Goal: Task Accomplishment & Management: Use online tool/utility

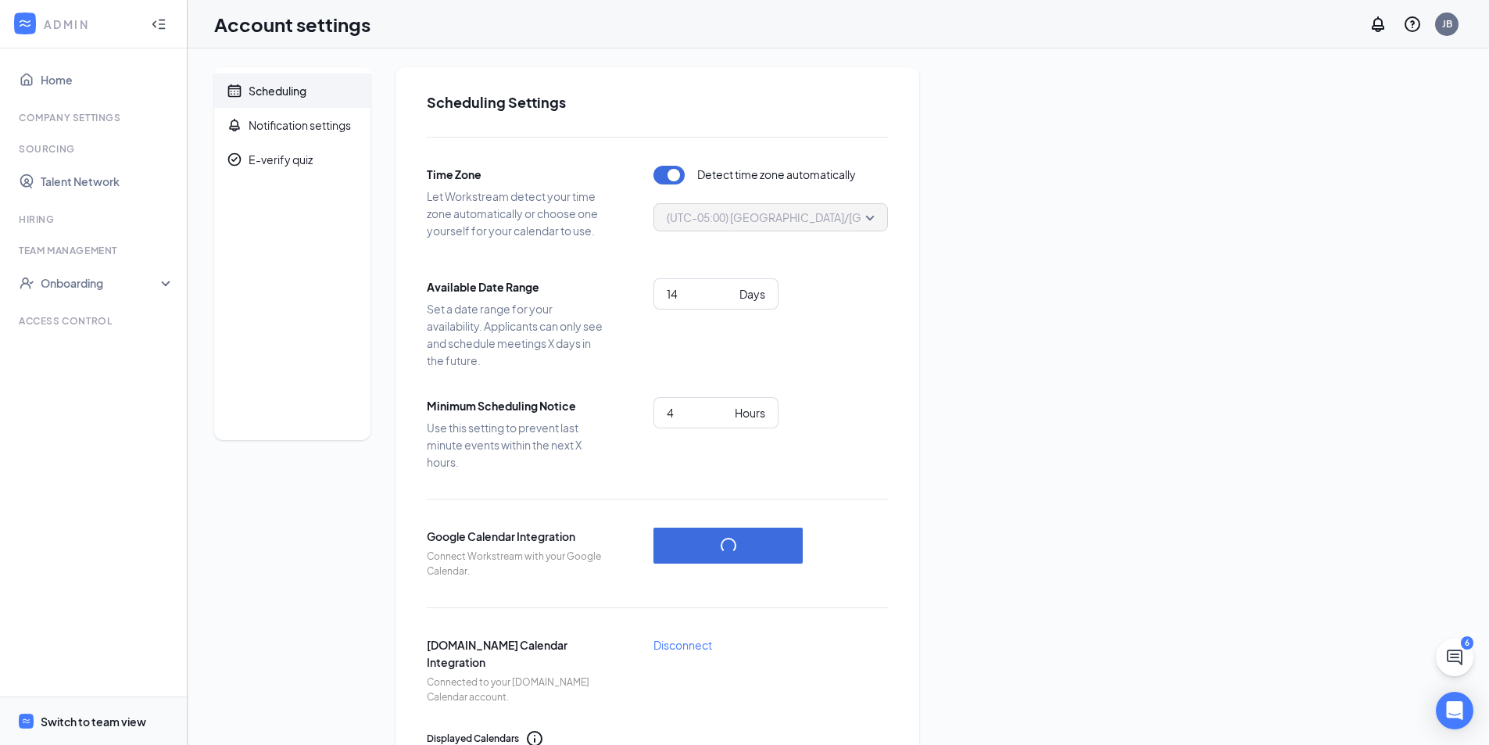
click at [77, 731] on span "Switch to team view" at bounding box center [108, 721] width 134 height 48
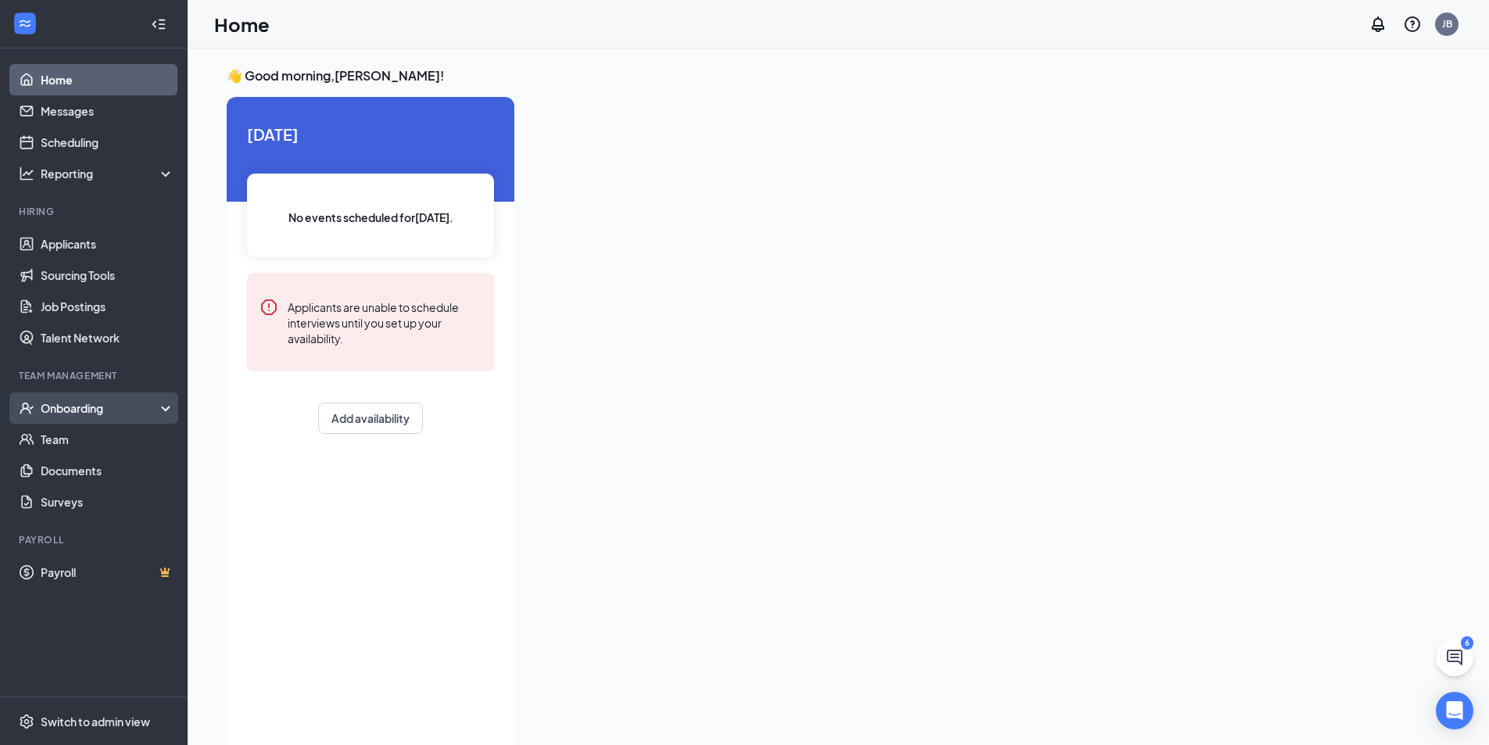
click at [84, 406] on div "Onboarding" at bounding box center [101, 408] width 120 height 16
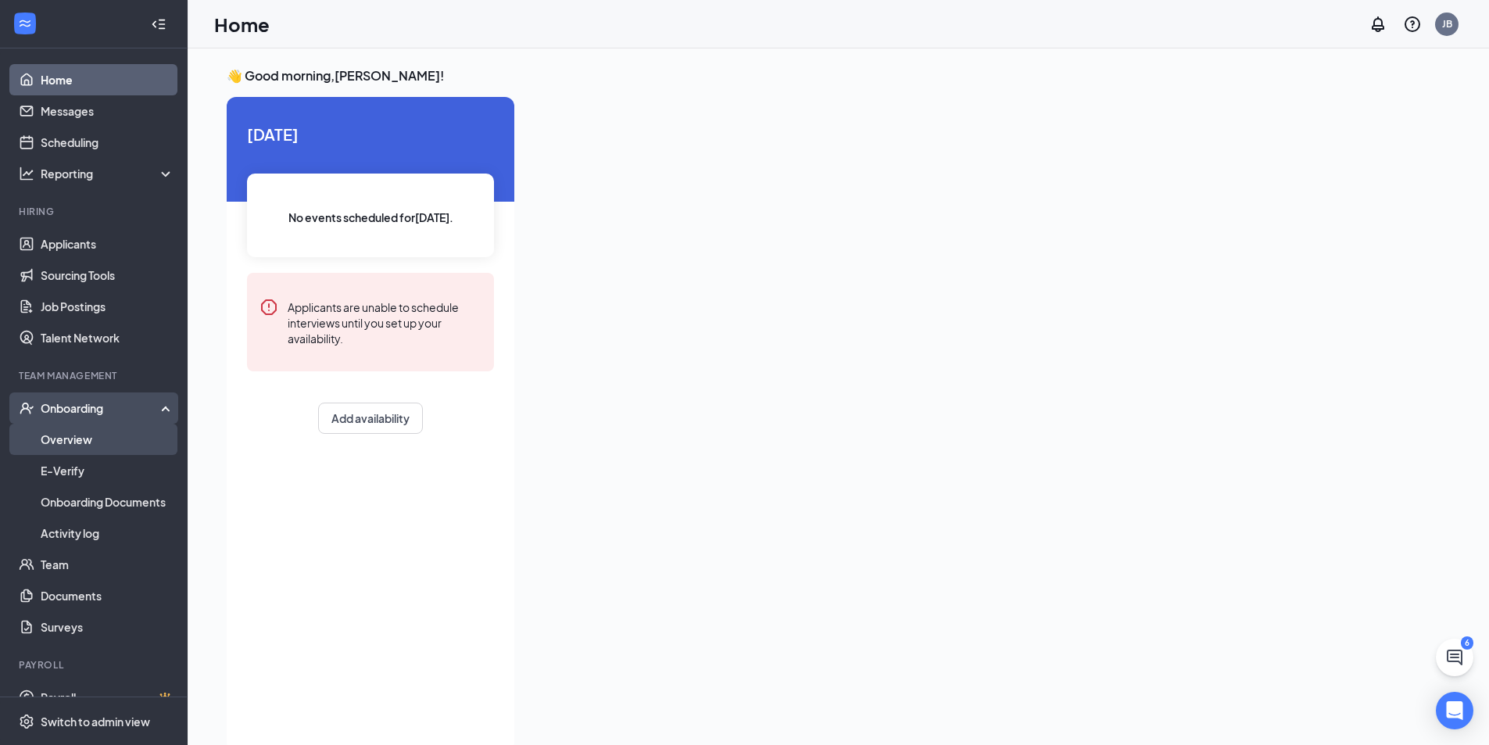
click at [89, 440] on link "Overview" at bounding box center [108, 439] width 134 height 31
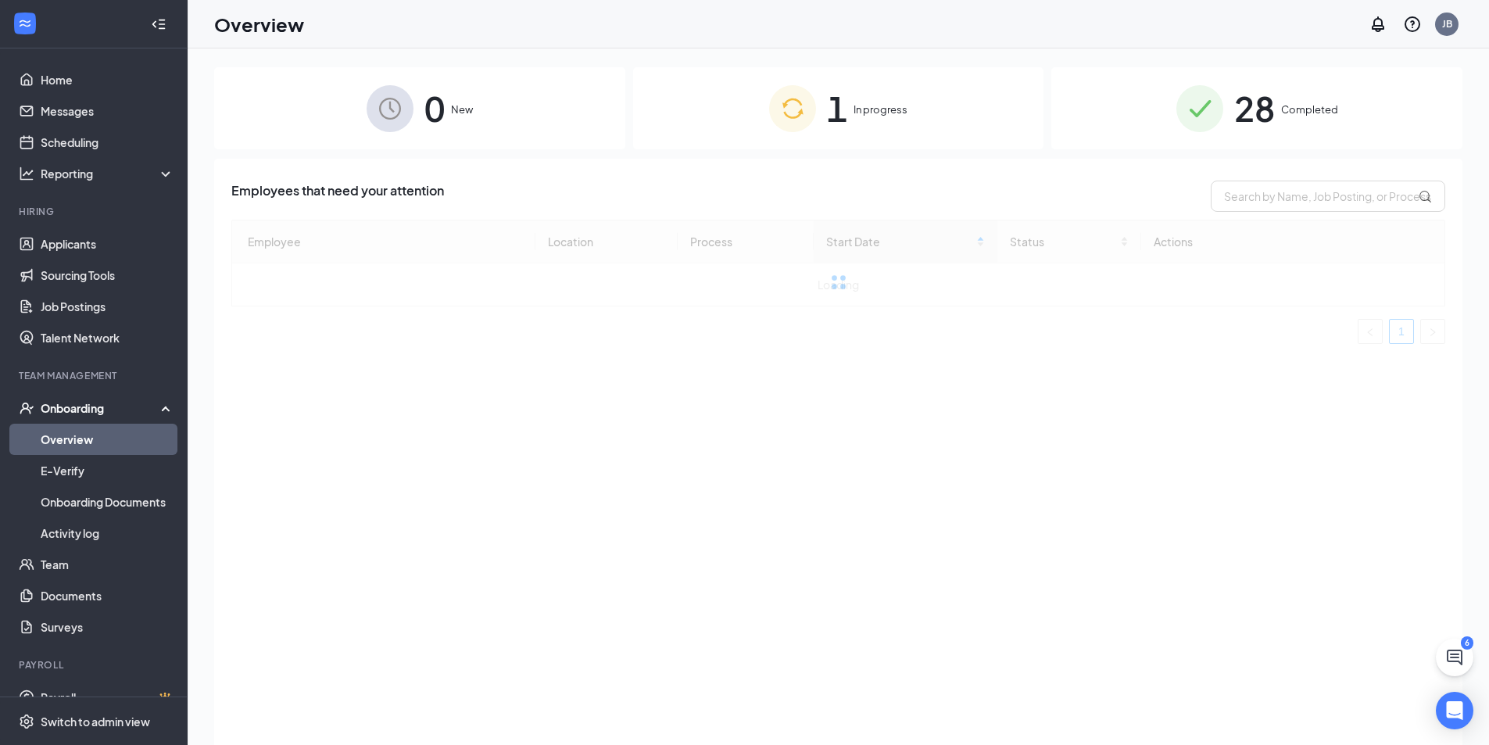
click at [828, 120] on span "1" at bounding box center [837, 108] width 20 height 54
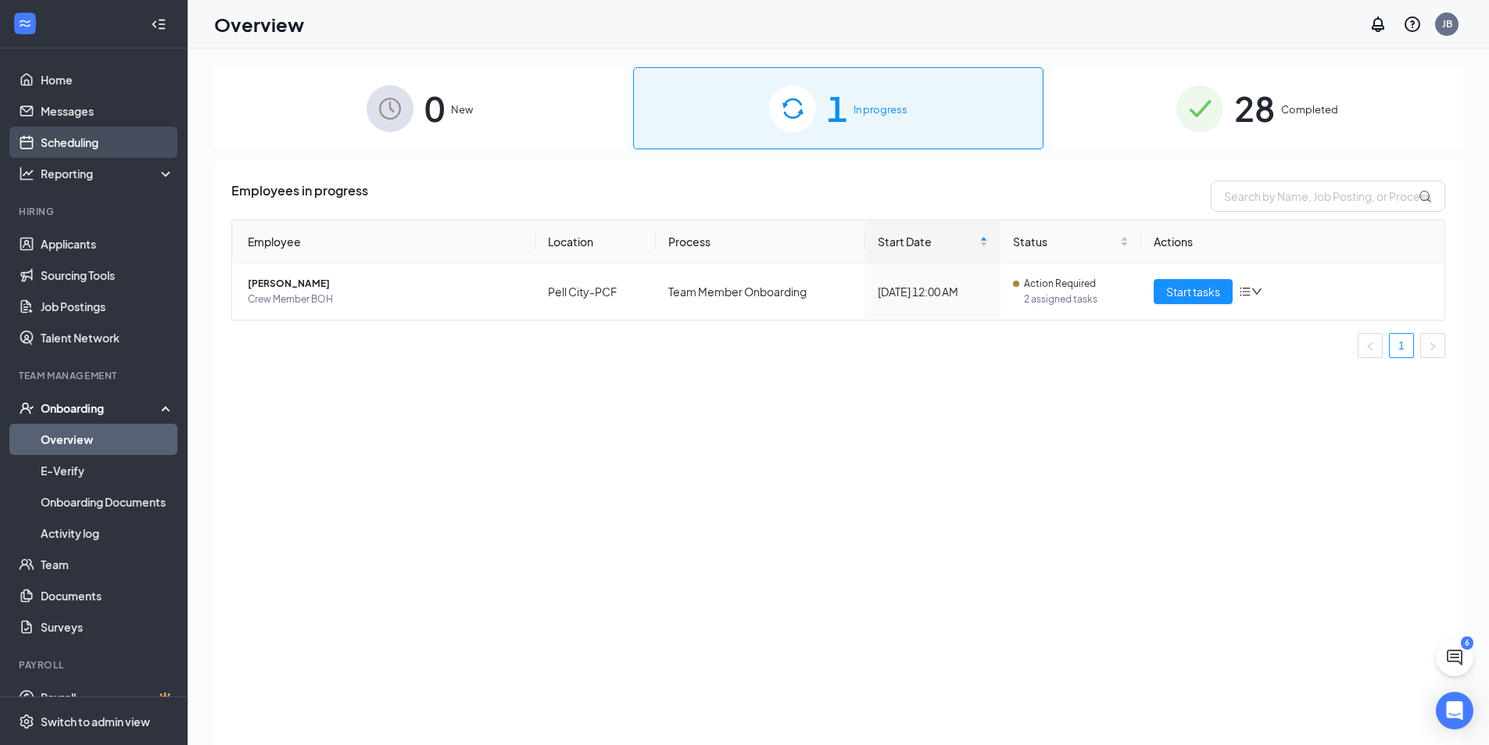
click at [88, 139] on link "Scheduling" at bounding box center [108, 142] width 134 height 31
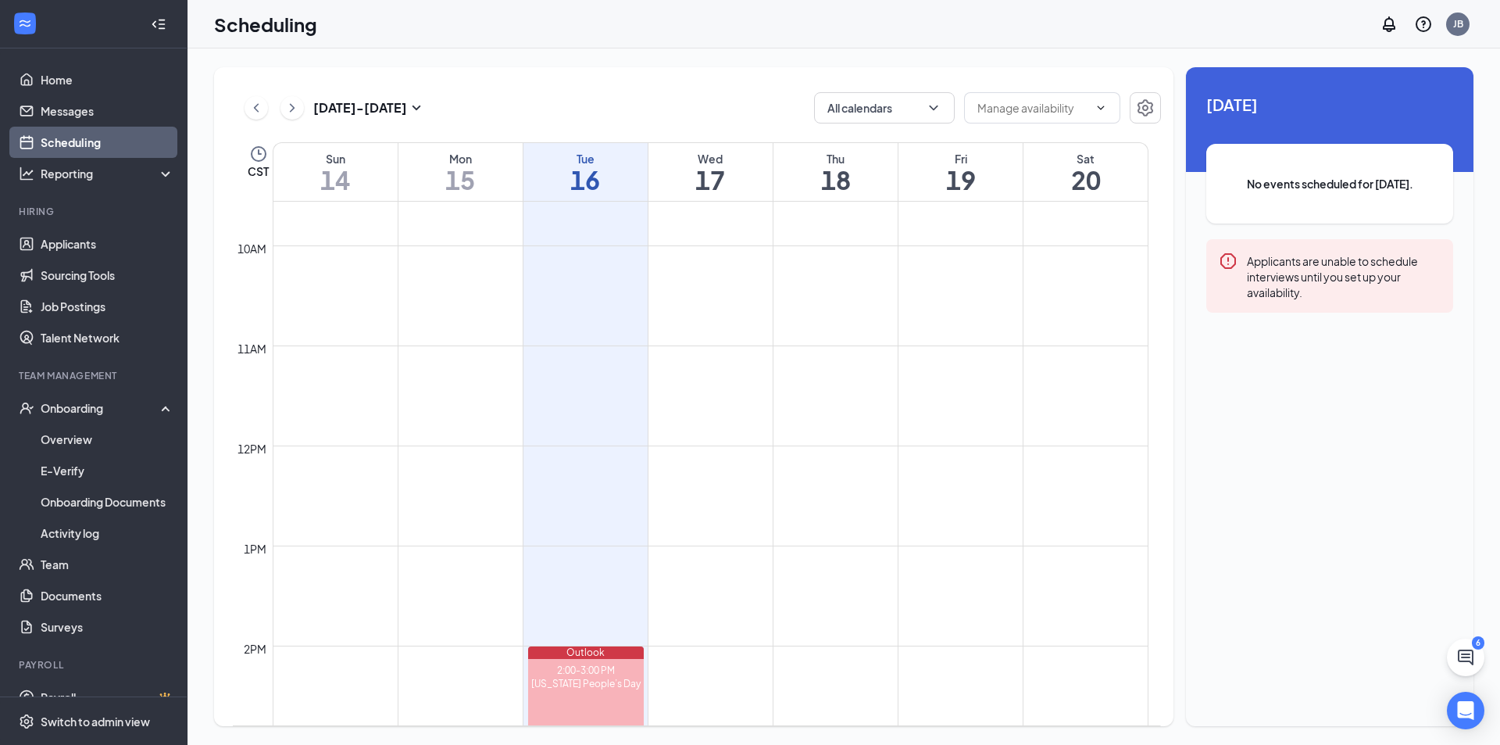
scroll to position [1003, 0]
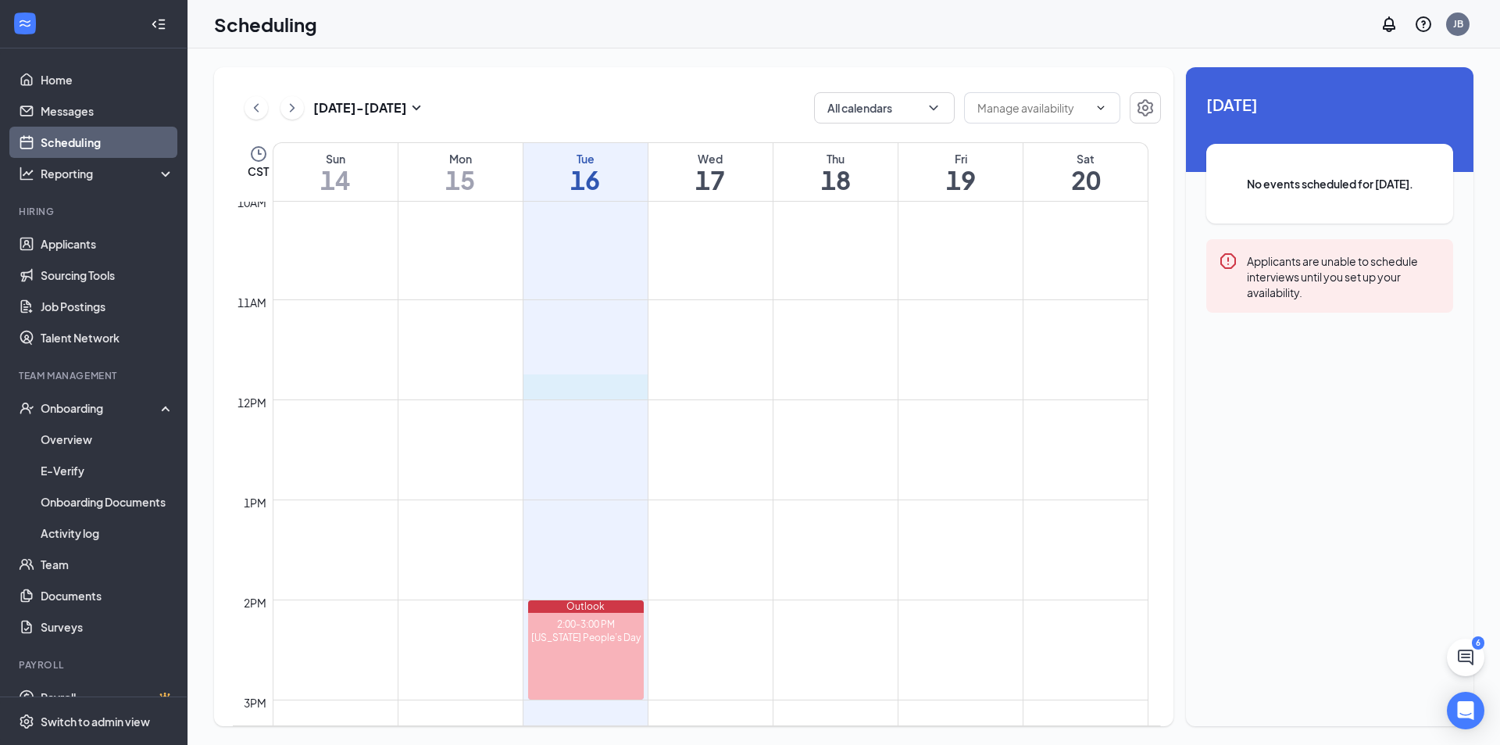
drag, startPoint x: 598, startPoint y: 397, endPoint x: 588, endPoint y: 374, distance: 24.8
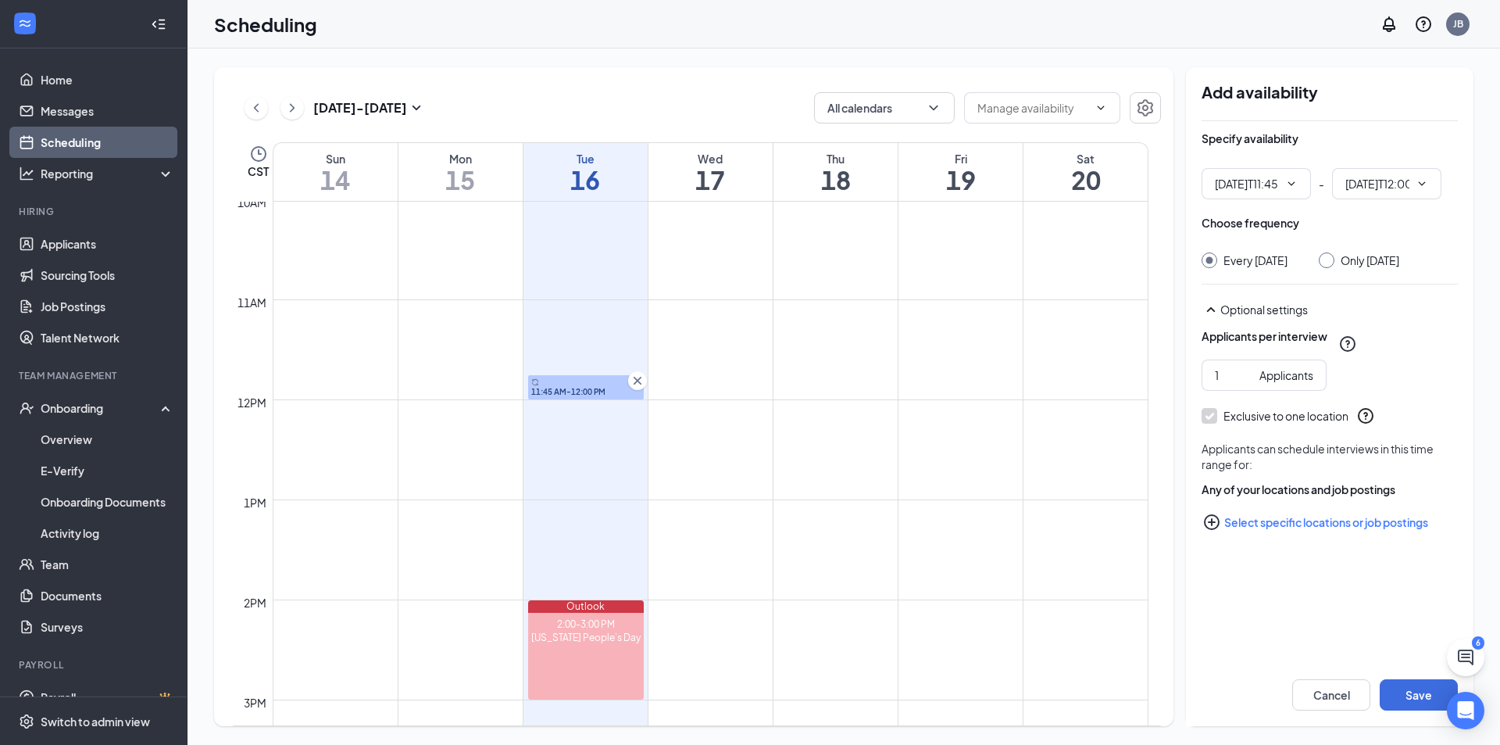
type input "11:45 AM"
type input "12:00 PM"
click at [641, 377] on icon "Cross" at bounding box center [638, 381] width 8 height 8
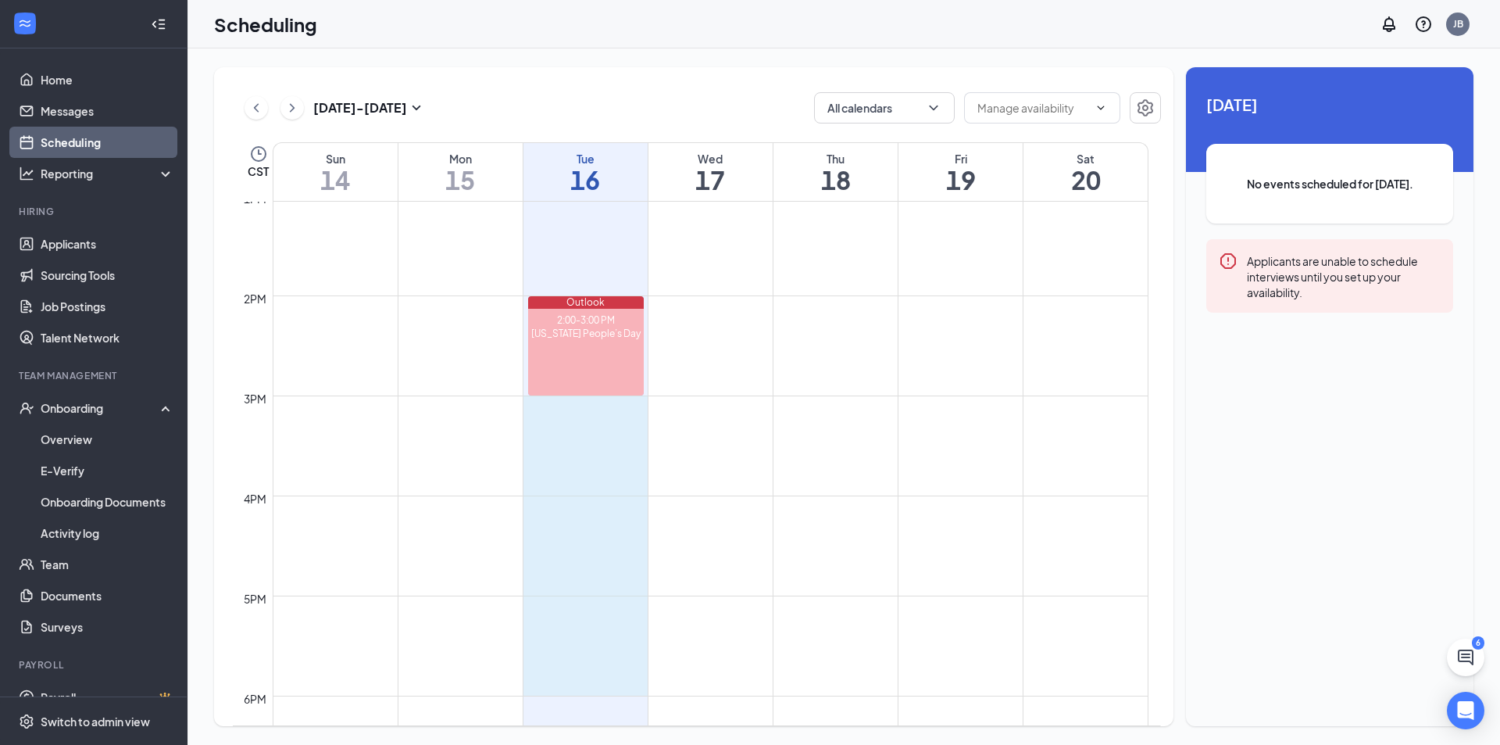
scroll to position [1307, 0]
drag, startPoint x: 593, startPoint y: 545, endPoint x: 563, endPoint y: 585, distance: 49.6
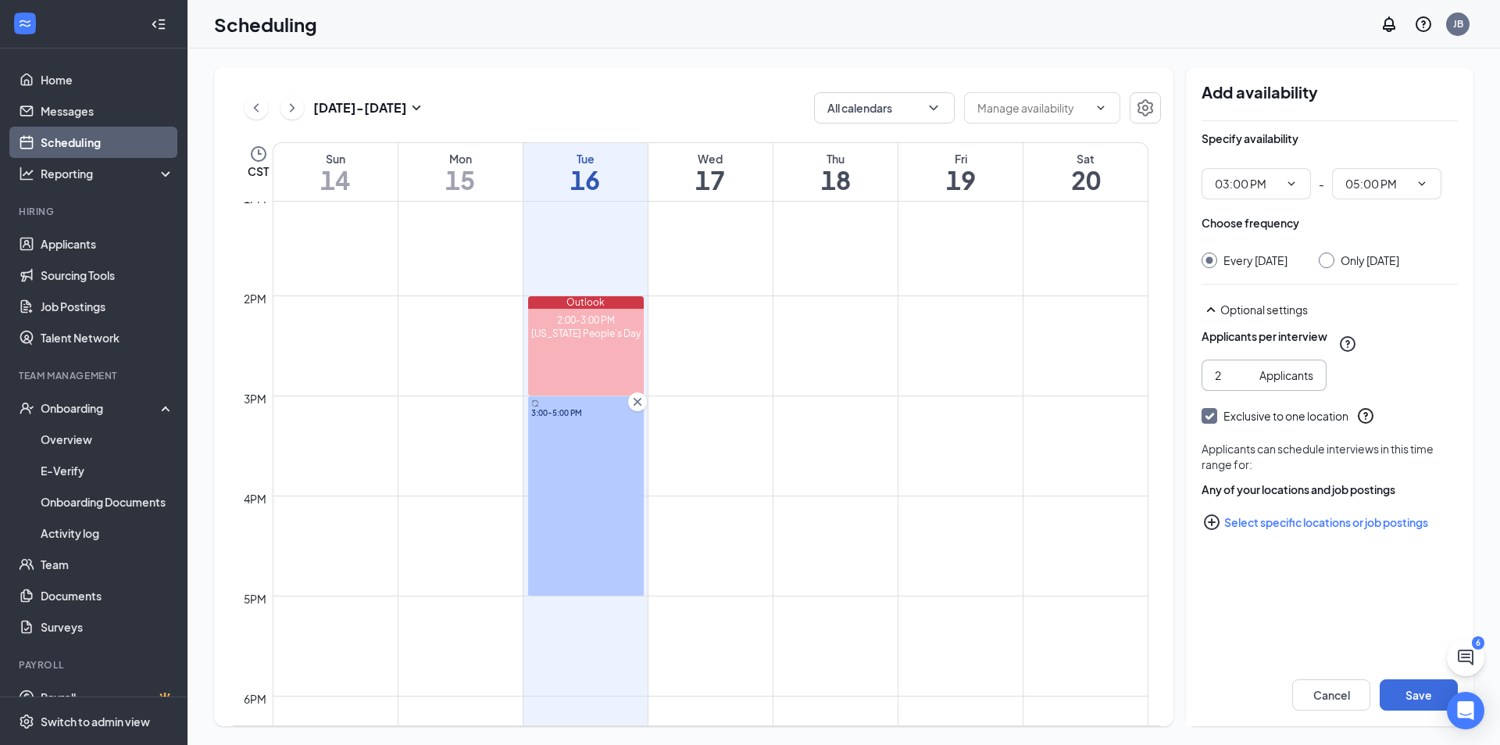
click at [1246, 383] on input "2" at bounding box center [1234, 375] width 38 height 17
click at [1246, 383] on input "3" at bounding box center [1234, 375] width 38 height 17
click at [1246, 383] on input "4" at bounding box center [1234, 375] width 38 height 17
click at [1246, 383] on input "5" at bounding box center [1234, 375] width 38 height 17
click at [1246, 383] on input "6" at bounding box center [1234, 375] width 38 height 17
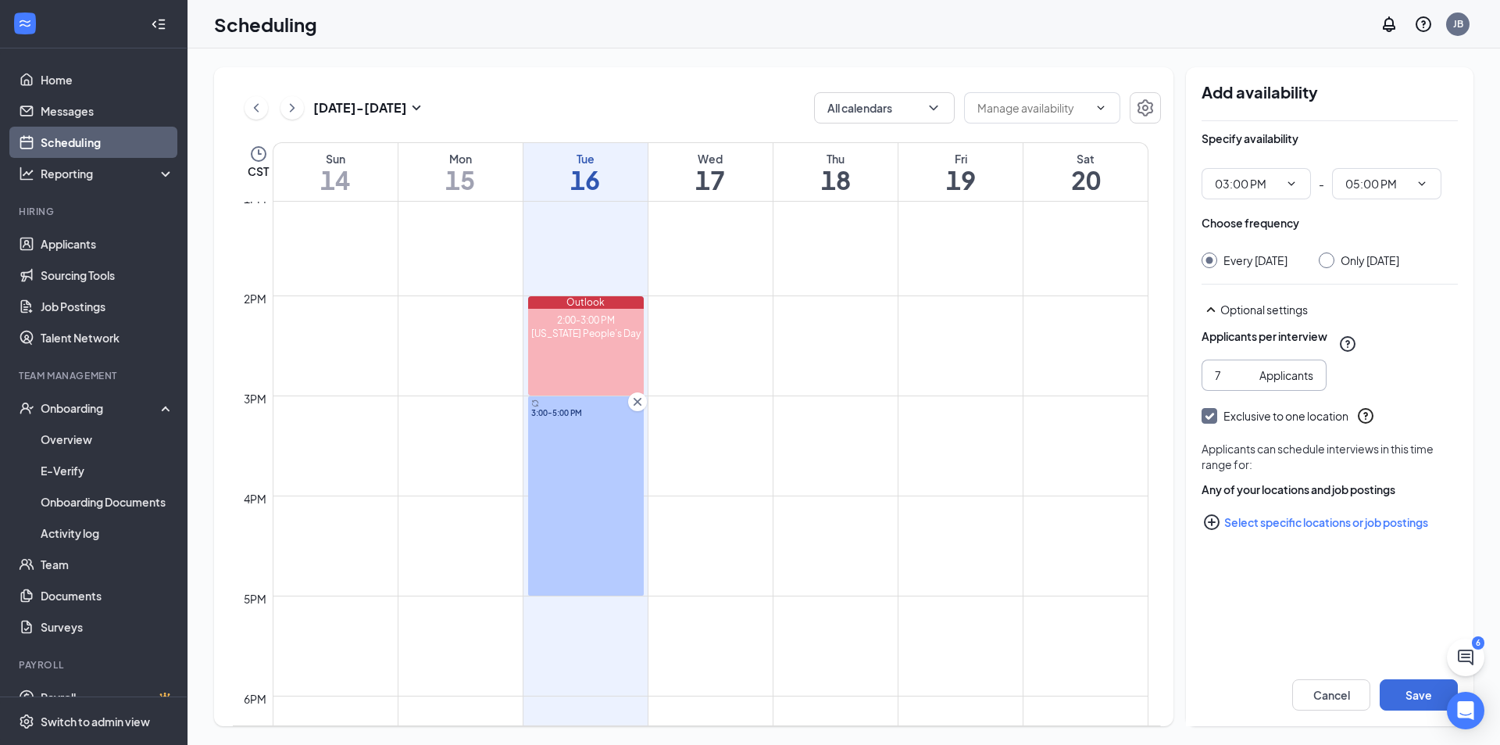
click at [1246, 383] on input "7" at bounding box center [1234, 375] width 38 height 17
type input "6"
click at [1245, 384] on input "6" at bounding box center [1234, 375] width 38 height 17
click at [1330, 258] on input "Only [DATE]" at bounding box center [1324, 257] width 11 height 11
radio input "true"
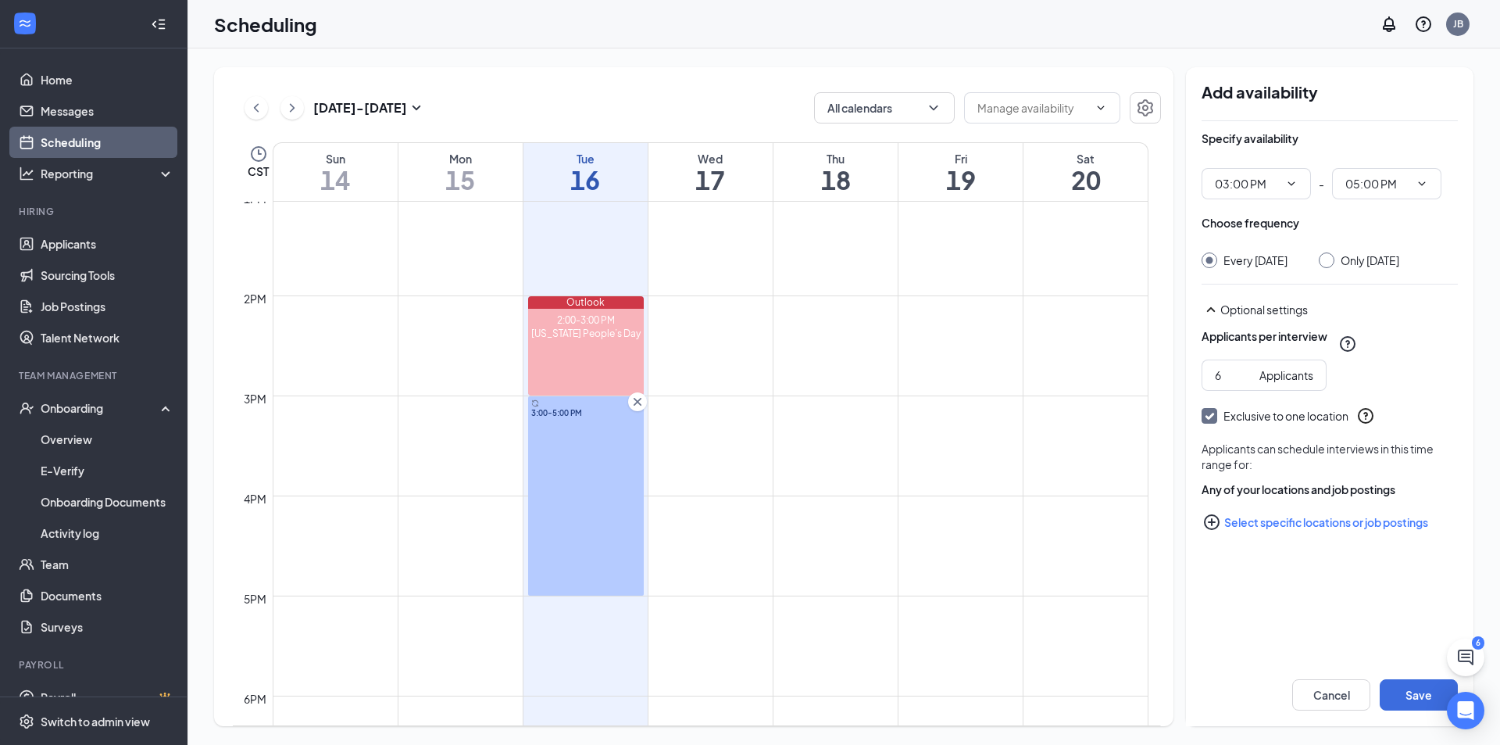
radio input "false"
click at [1423, 690] on button "Save" at bounding box center [1419, 694] width 78 height 31
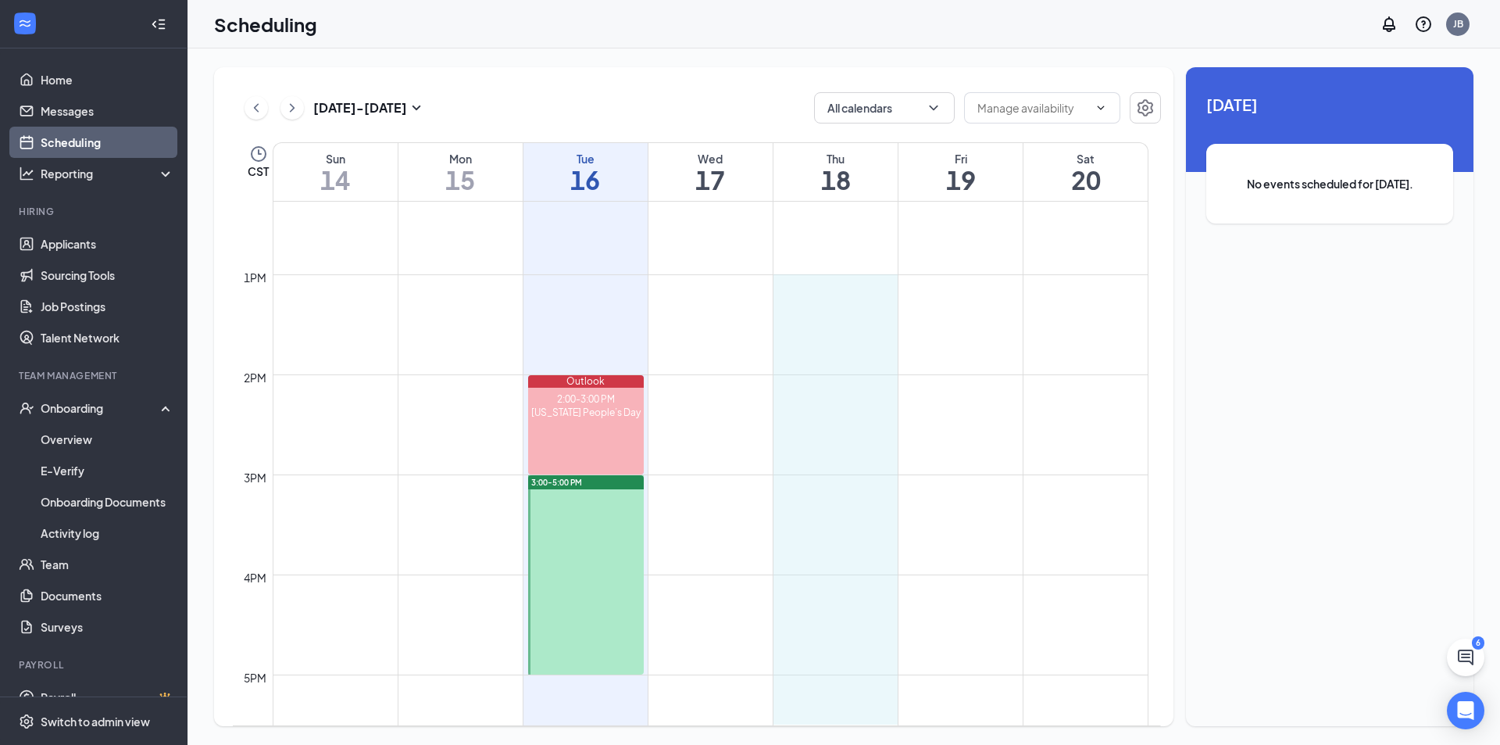
scroll to position [1246, 0]
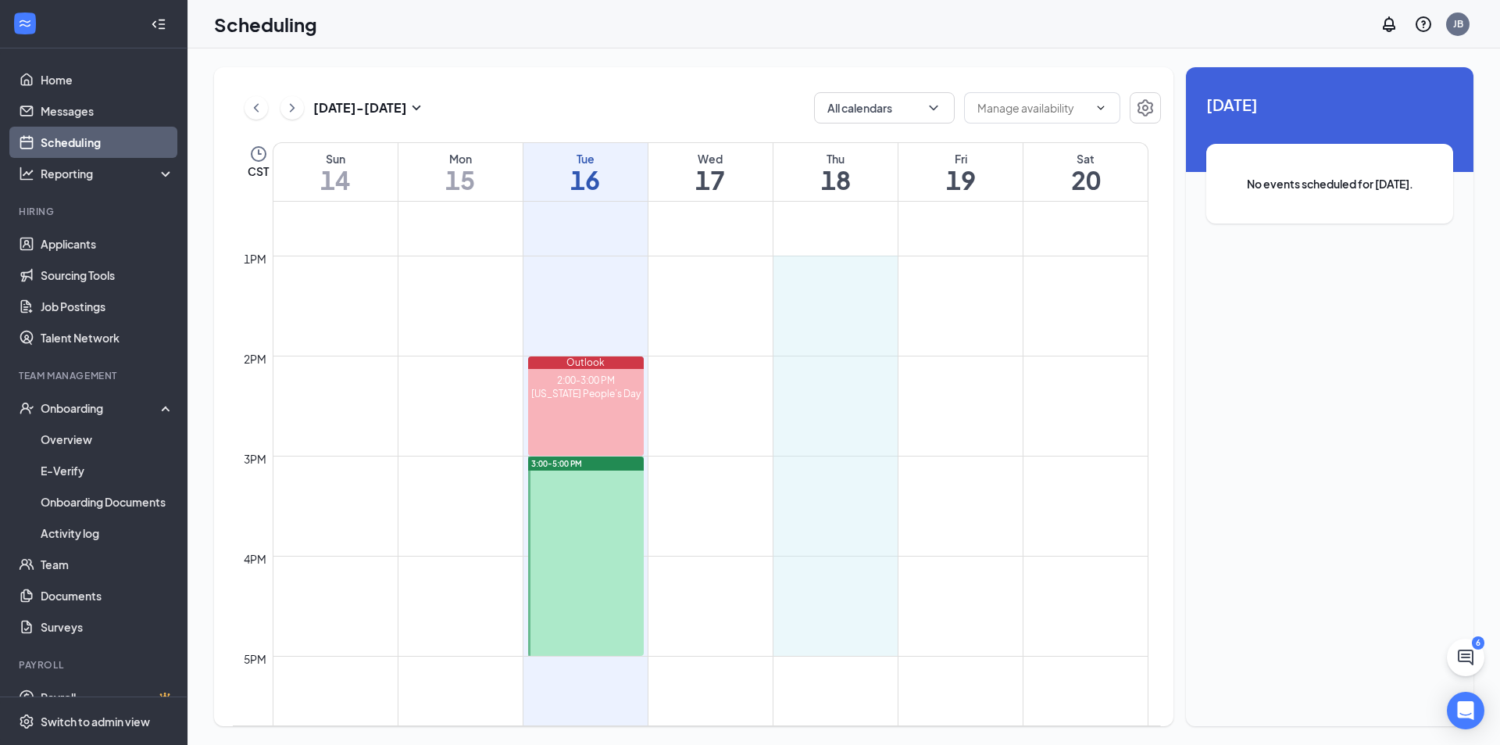
drag, startPoint x: 853, startPoint y: 508, endPoint x: 849, endPoint y: 655, distance: 147.0
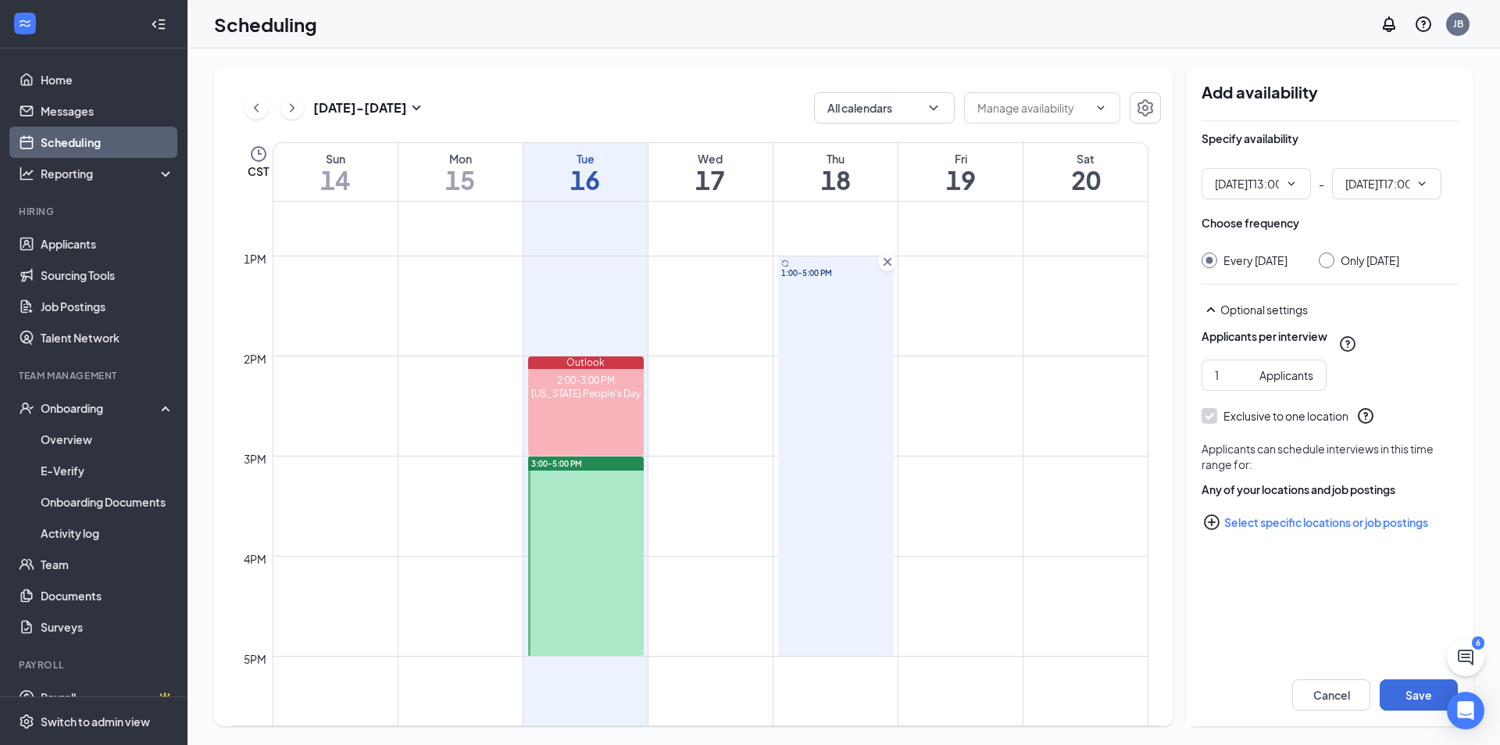
type input "01:00 PM"
type input "05:00 PM"
click at [1243, 384] on input "2" at bounding box center [1234, 375] width 38 height 17
click at [1243, 384] on input "3" at bounding box center [1234, 375] width 38 height 17
click at [1243, 384] on input "4" at bounding box center [1234, 375] width 38 height 17
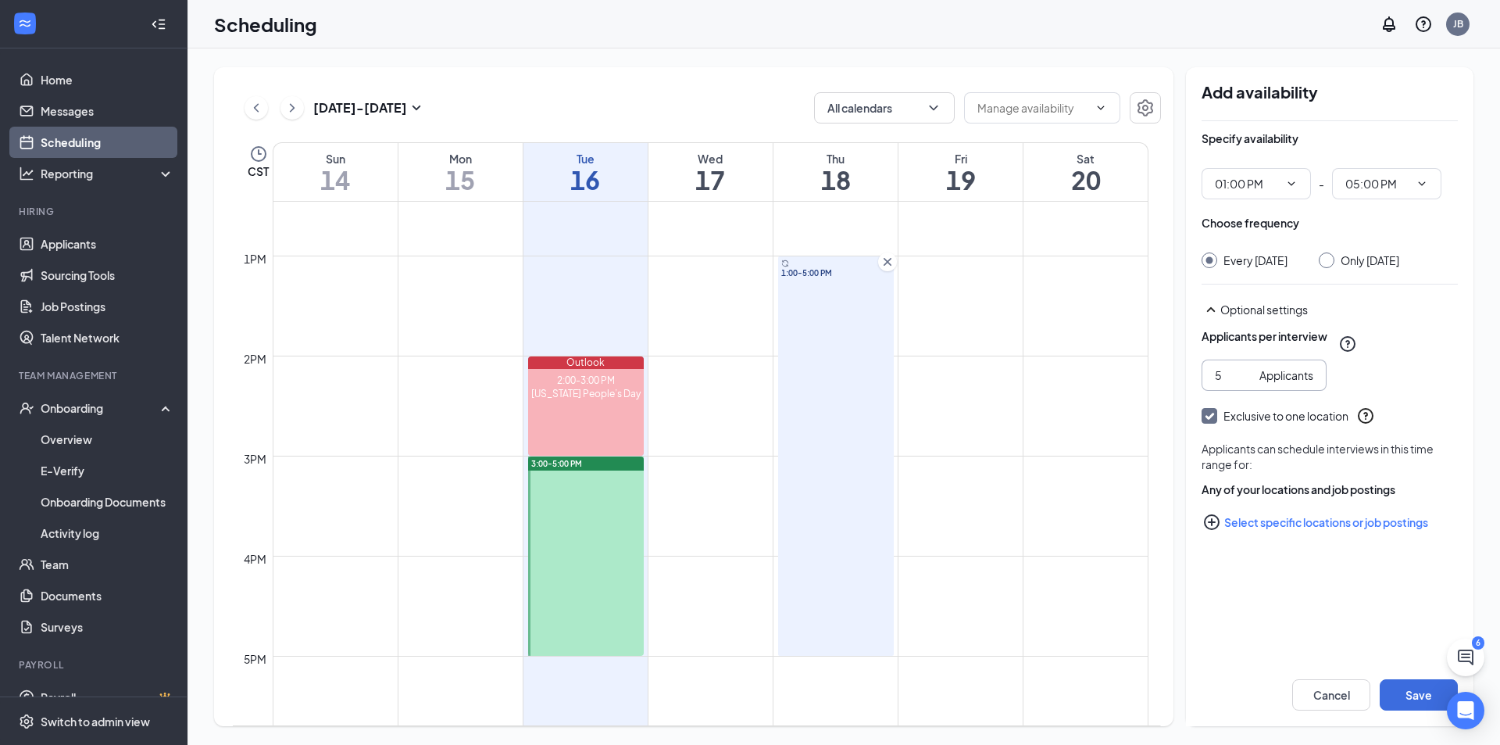
click at [1243, 384] on input "5" at bounding box center [1234, 375] width 38 height 17
type input "6"
click at [1243, 384] on input "6" at bounding box center [1234, 375] width 38 height 17
click at [1330, 259] on input "Only [DATE]" at bounding box center [1324, 257] width 11 height 11
radio input "true"
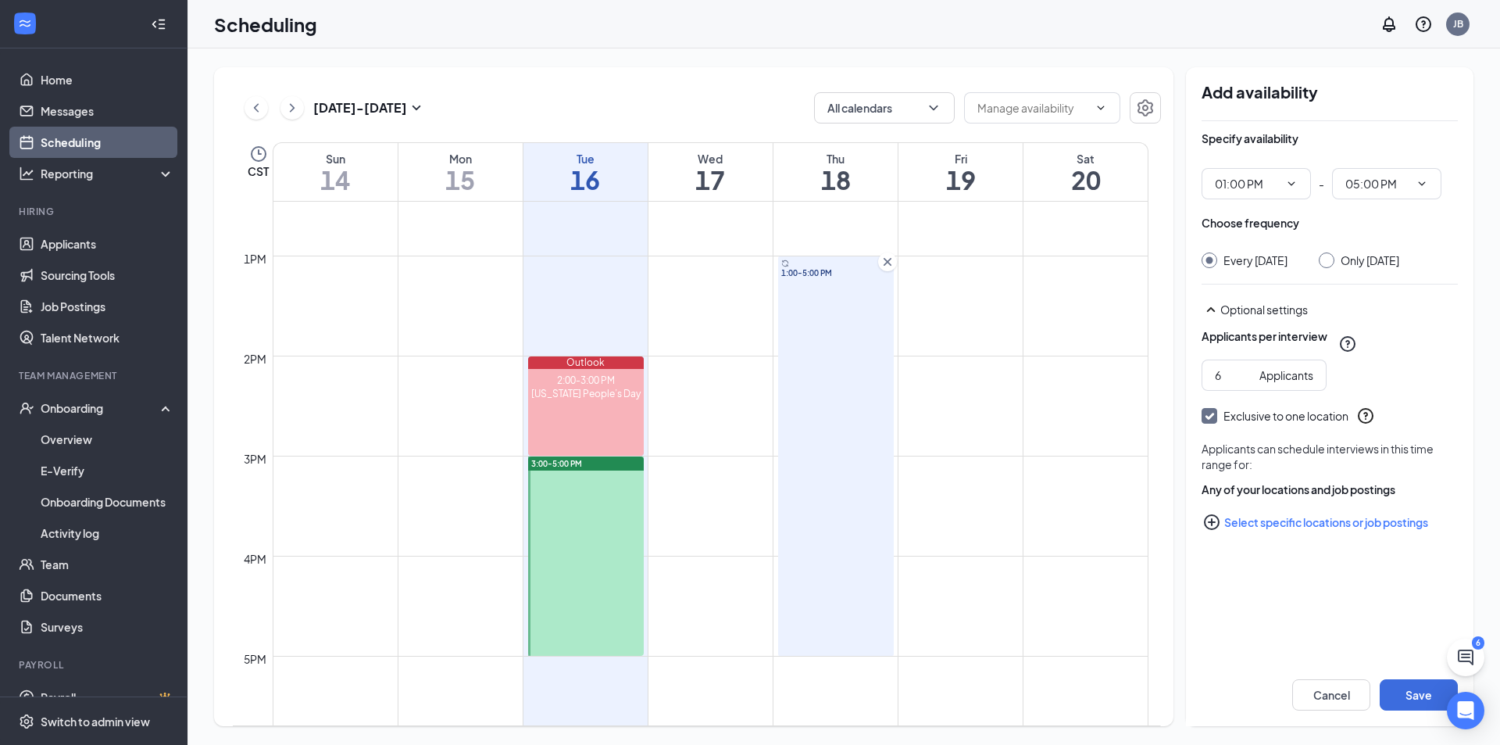
radio input "false"
drag, startPoint x: 1422, startPoint y: 696, endPoint x: 1408, endPoint y: 681, distance: 20.5
click at [1422, 696] on button "Save" at bounding box center [1419, 694] width 78 height 31
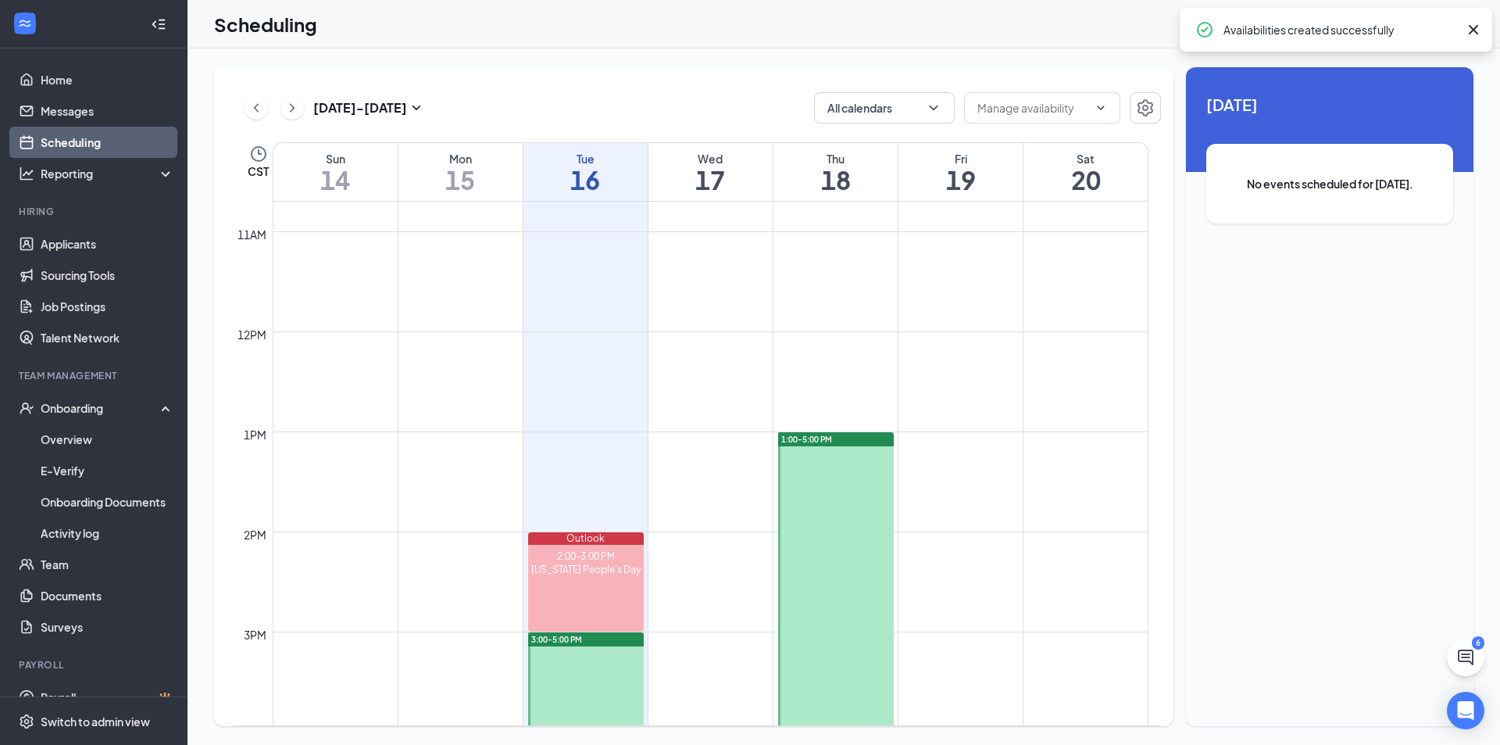
scroll to position [1012, 0]
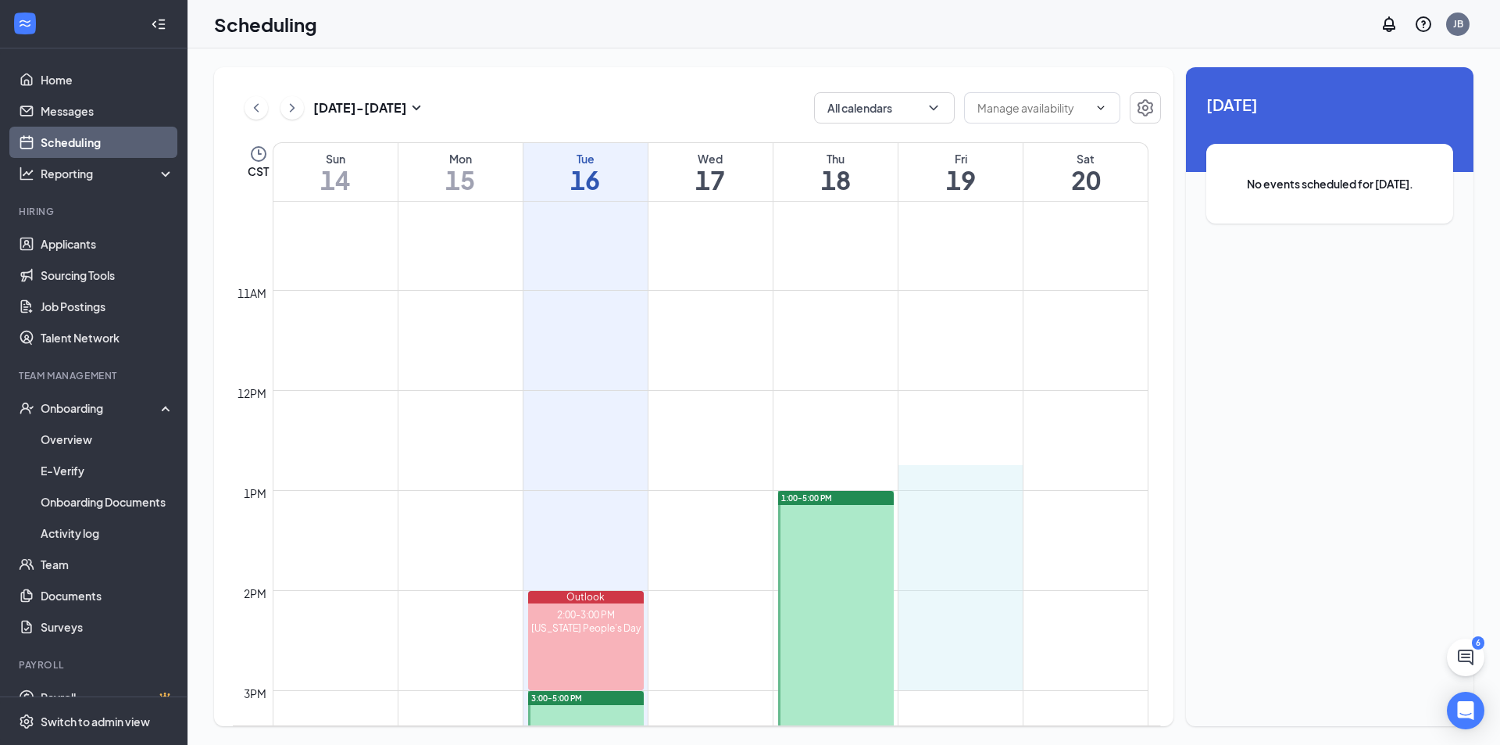
drag, startPoint x: 1003, startPoint y: 489, endPoint x: 1003, endPoint y: 680, distance: 190.7
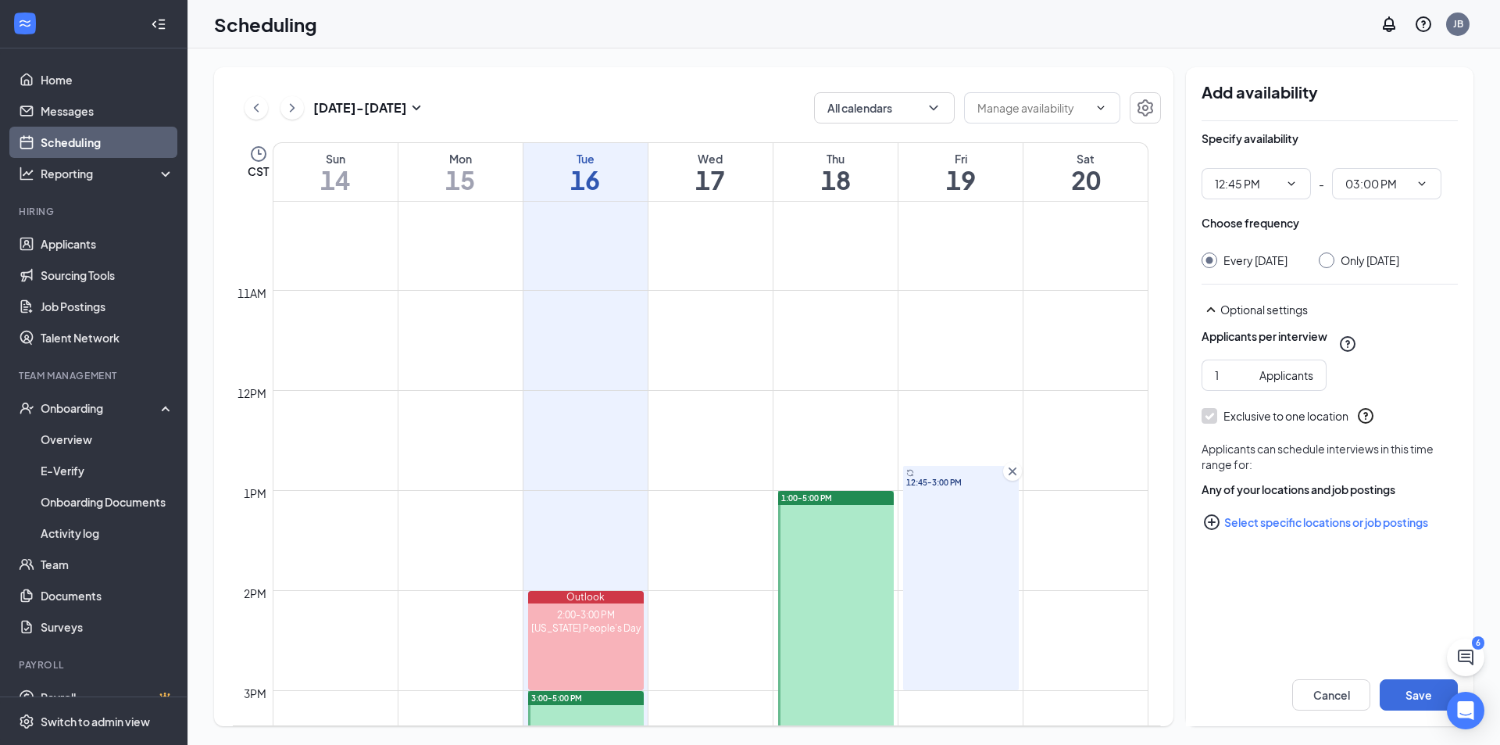
click at [1014, 470] on icon "Cross" at bounding box center [1013, 471] width 16 height 16
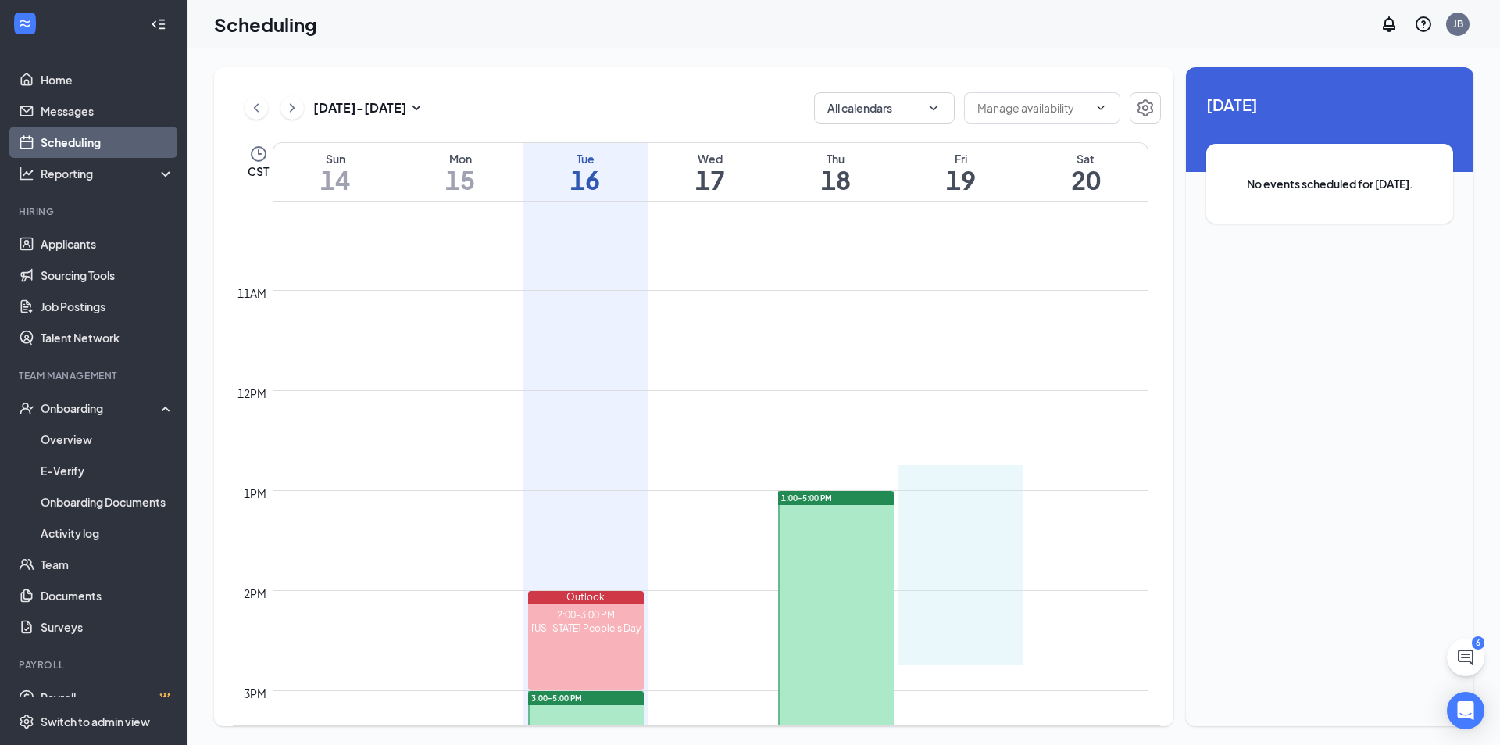
drag, startPoint x: 1001, startPoint y: 489, endPoint x: 1068, endPoint y: 631, distance: 156.3
click at [1067, 631] on td at bounding box center [711, 627] width 876 height 25
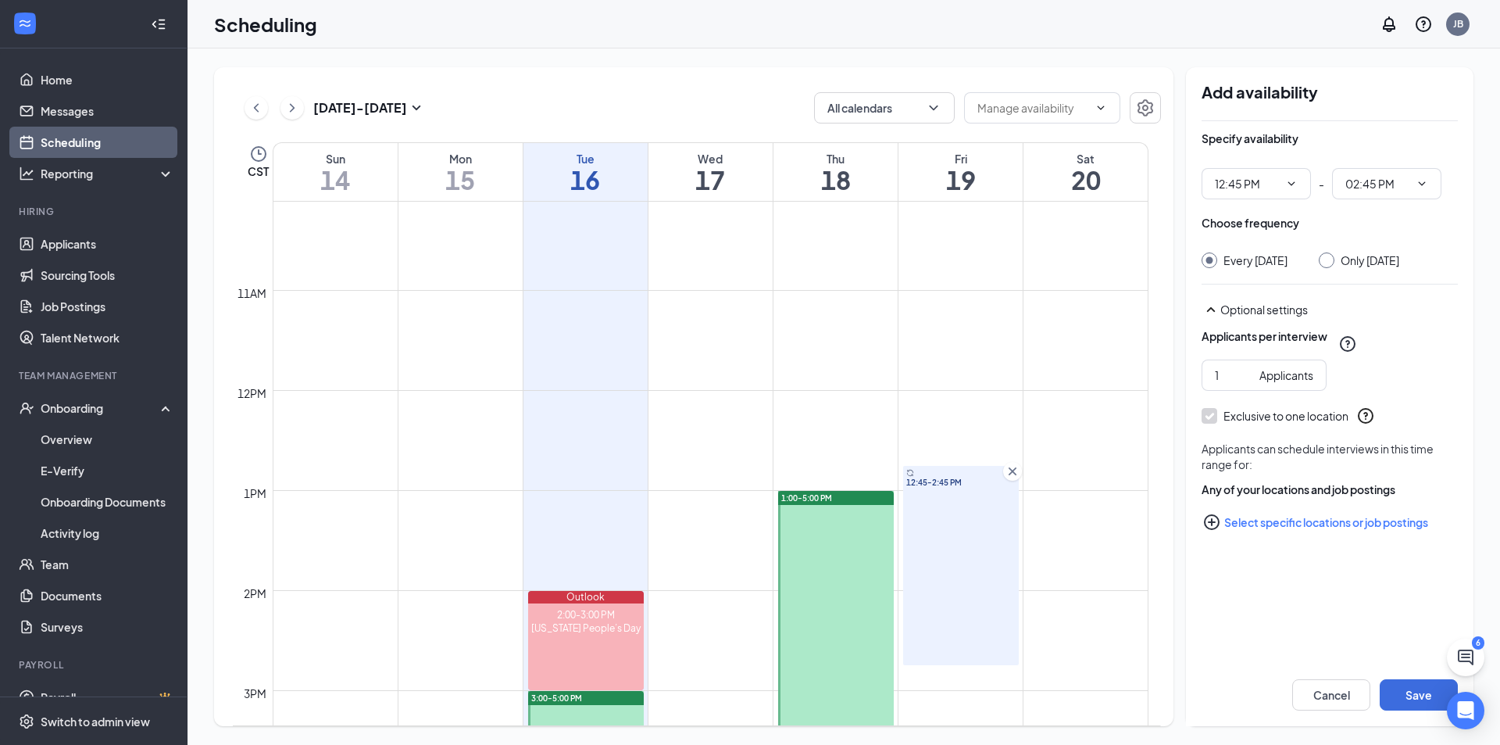
click at [1014, 472] on icon "Cross" at bounding box center [1013, 471] width 8 height 8
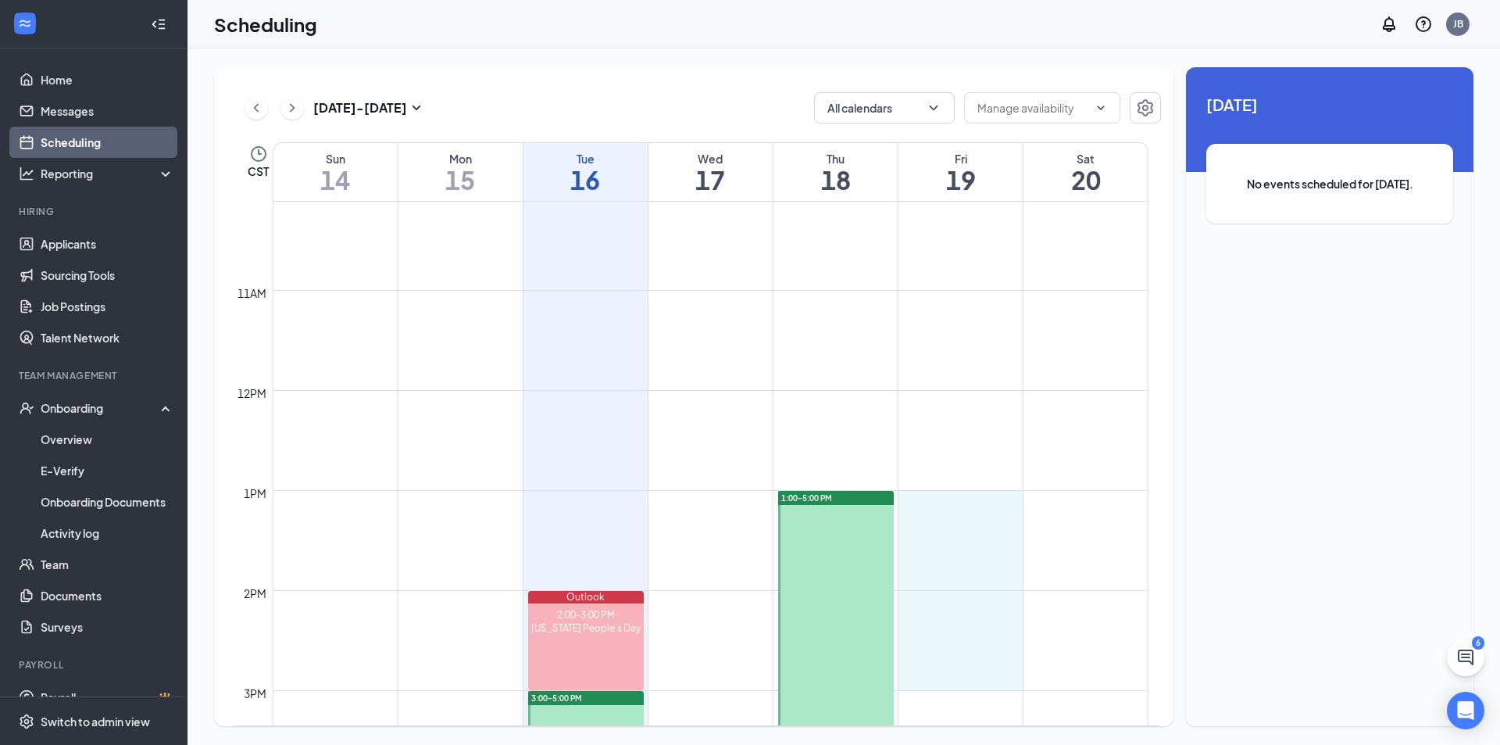
drag, startPoint x: 1015, startPoint y: 492, endPoint x: 990, endPoint y: 675, distance: 185.3
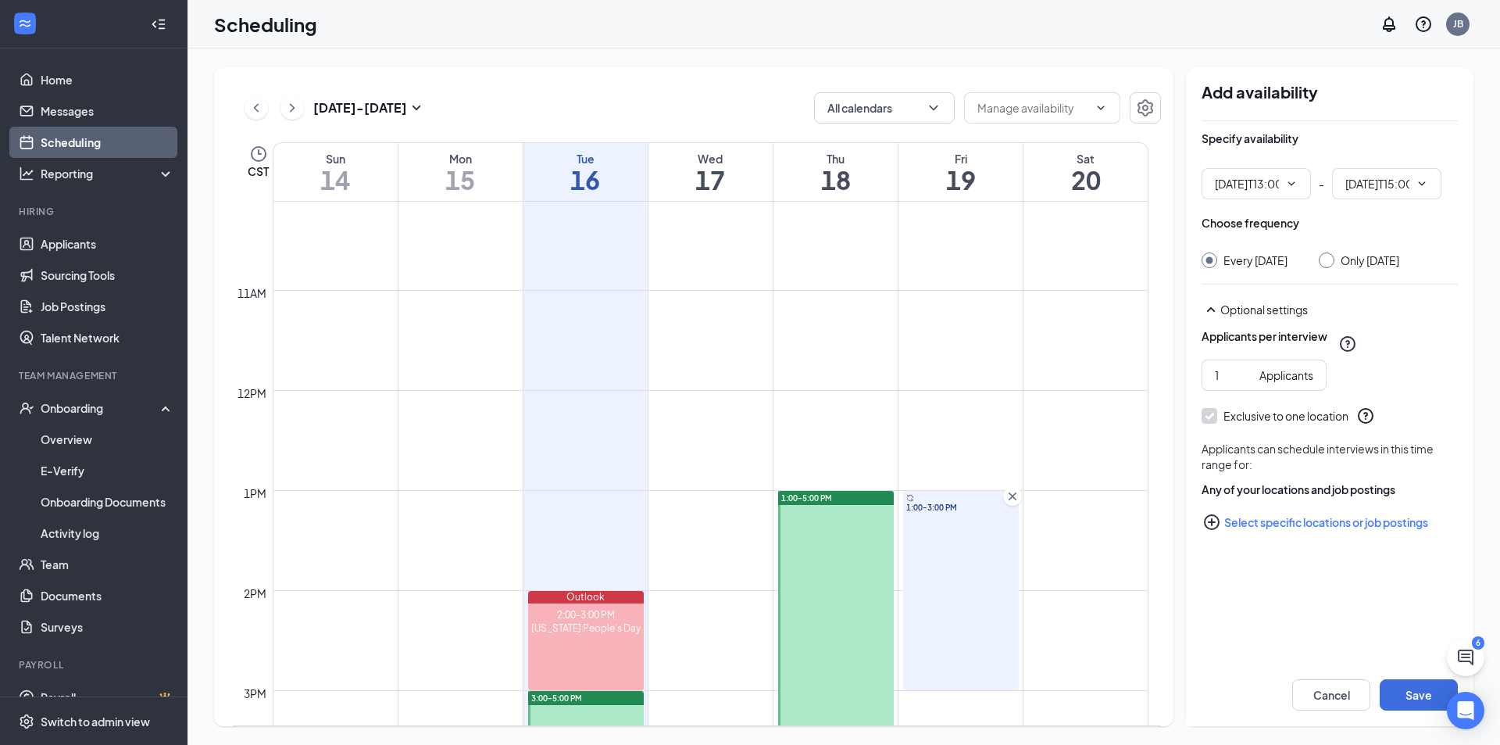
type input "01:00 PM"
type input "03:00 PM"
click at [1245, 367] on input "2" at bounding box center [1234, 375] width 38 height 17
click at [1245, 367] on input "3" at bounding box center [1234, 375] width 38 height 17
click at [1245, 367] on input "4" at bounding box center [1234, 375] width 38 height 17
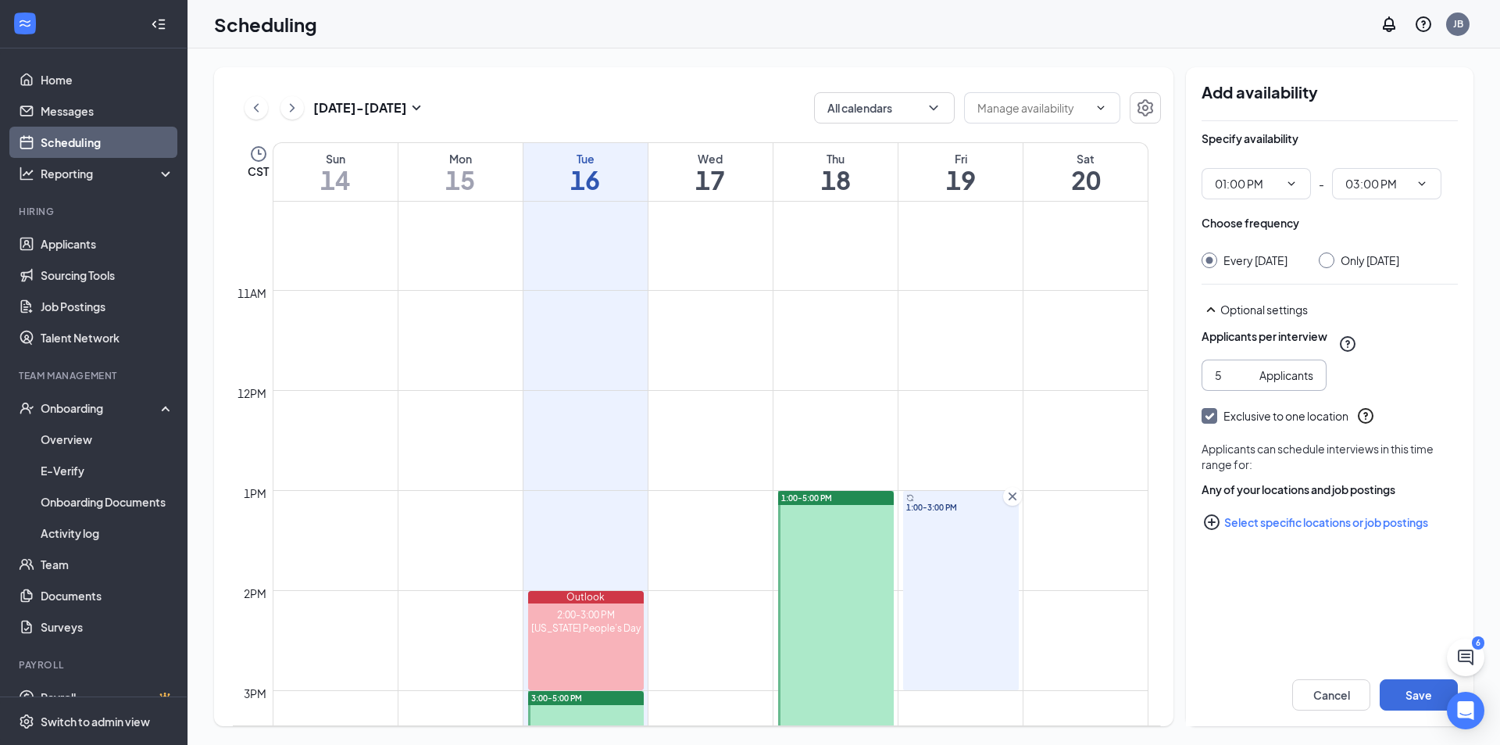
type input "5"
click at [1245, 367] on input "5" at bounding box center [1234, 375] width 38 height 17
click at [1325, 255] on input "Only [DATE]" at bounding box center [1324, 257] width 11 height 11
radio input "true"
radio input "false"
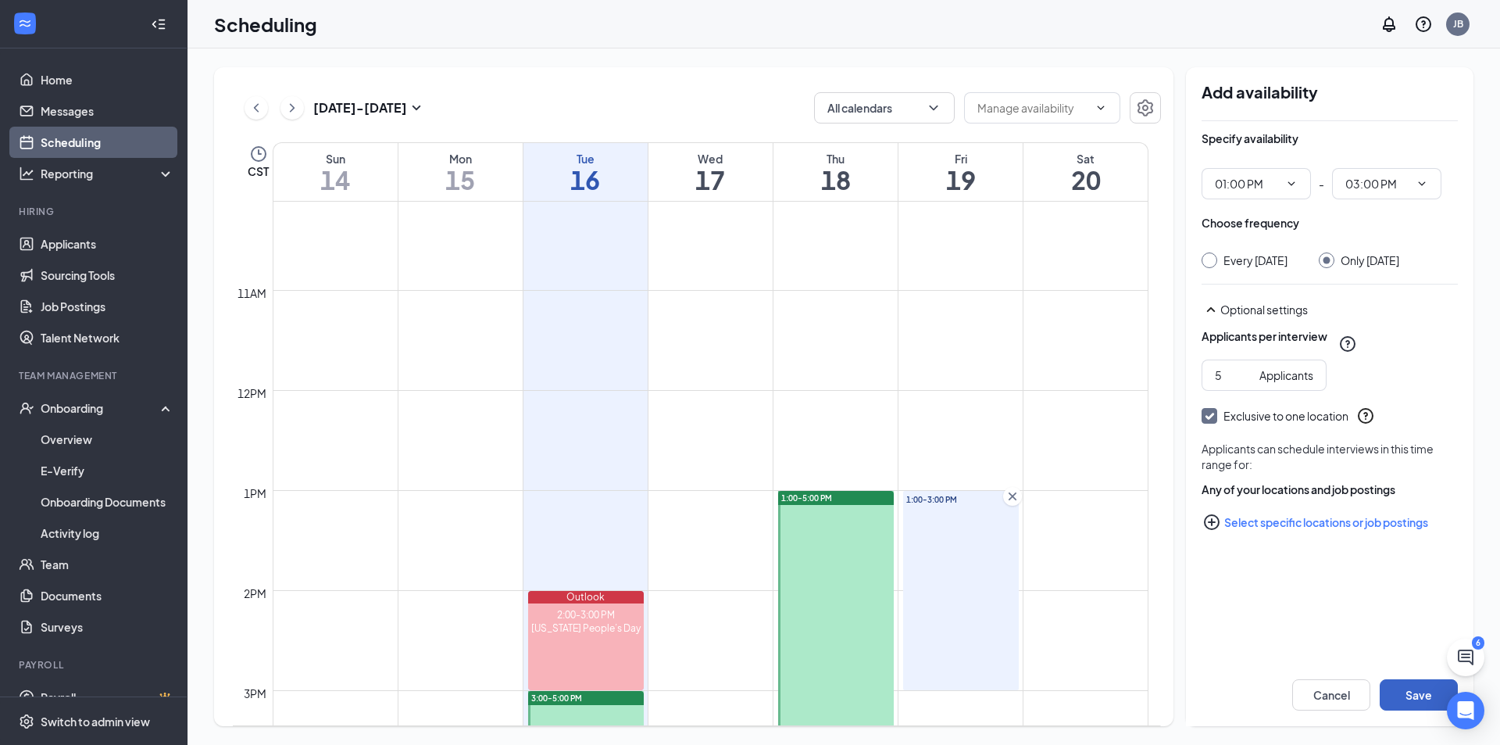
click at [1420, 694] on button "Save" at bounding box center [1419, 694] width 78 height 31
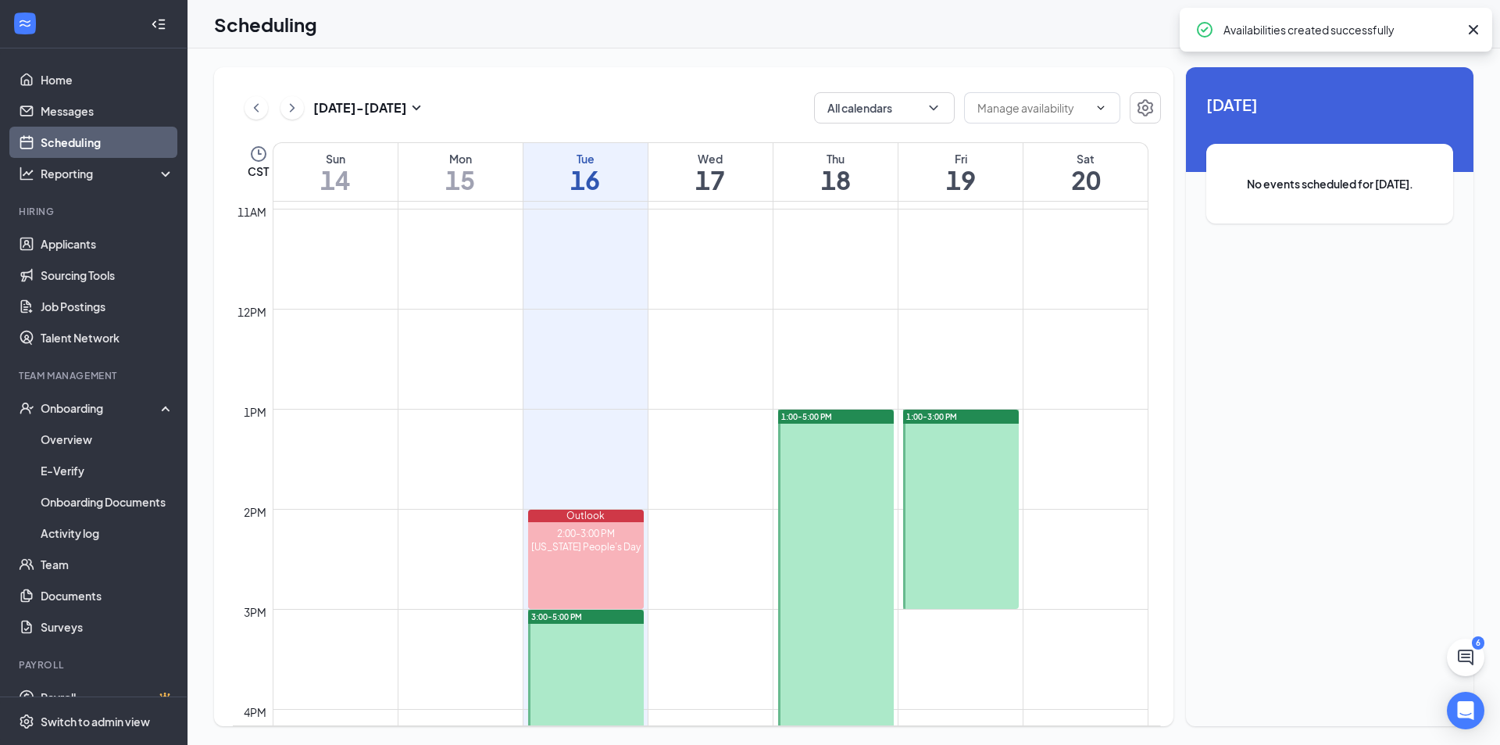
scroll to position [856, 0]
